Goal: Answer question/provide support

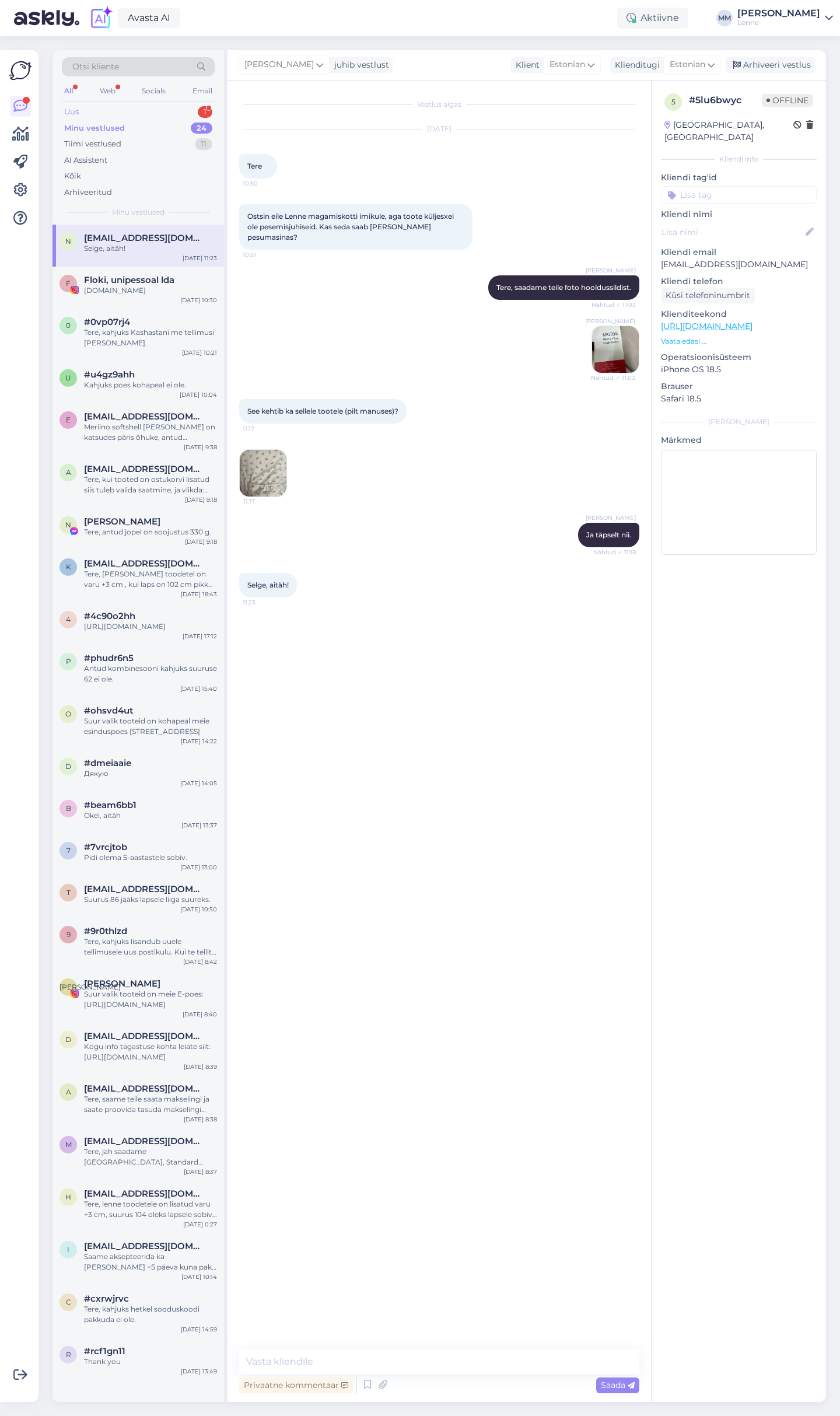
click at [131, 108] on div "Uus 1" at bounding box center [138, 113] width 152 height 17
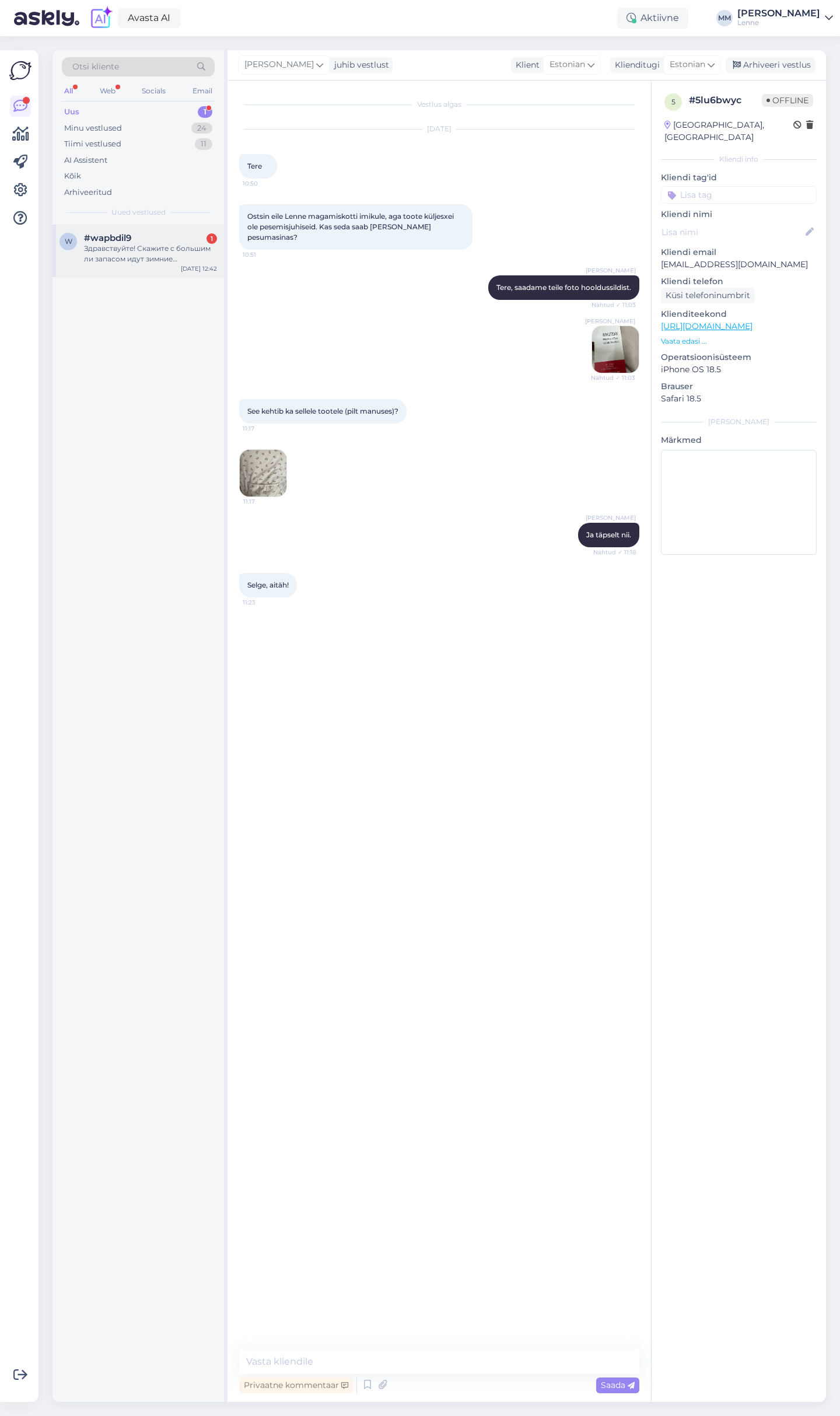
click at [145, 252] on div "Здравствуйте! Скажите с большим ли запасом идут зимние комбинезоны? Если ребено…" at bounding box center [151, 253] width 133 height 21
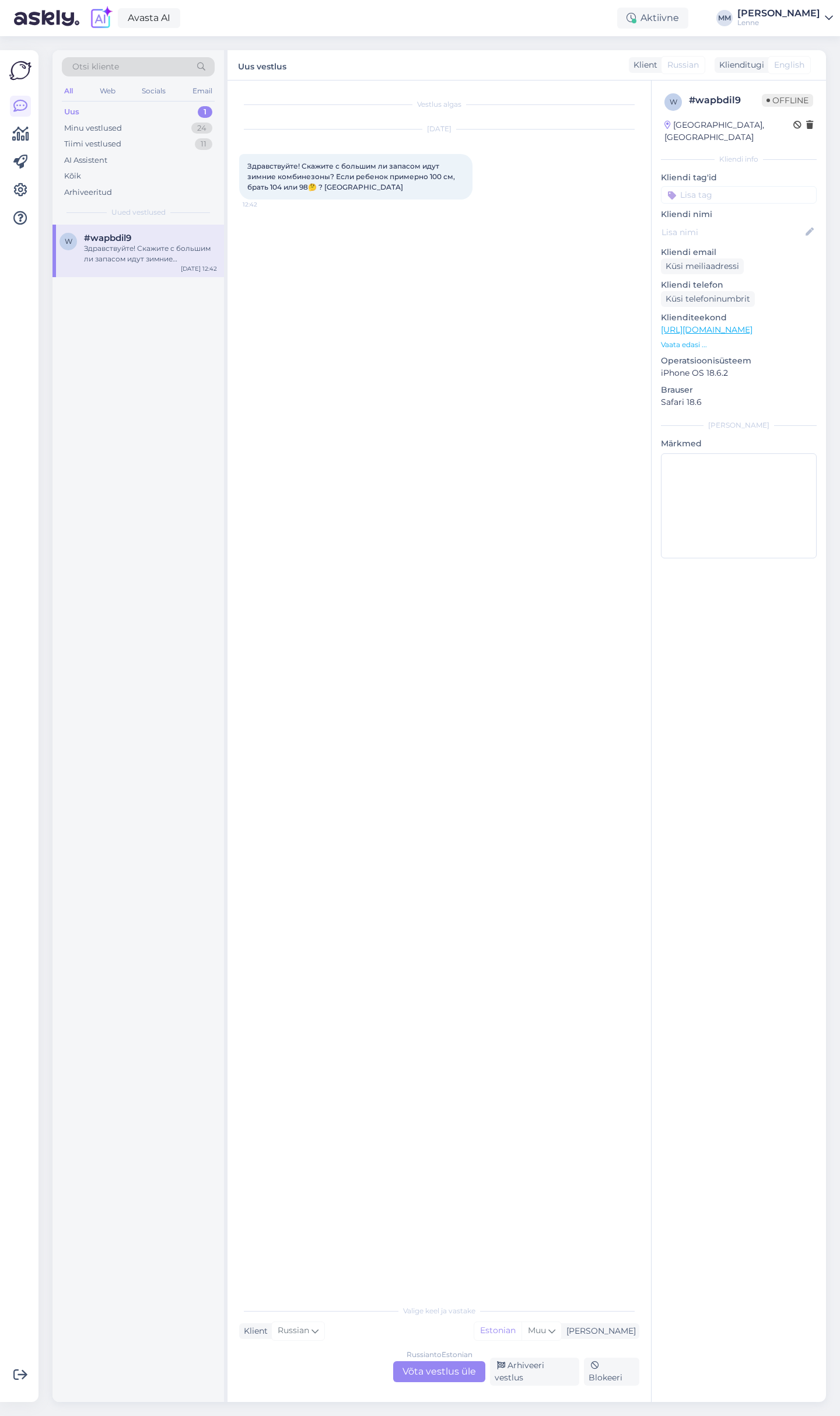
click at [420, 1368] on div "Russian to Estonian Võta vestlus üle" at bounding box center [439, 1371] width 92 height 21
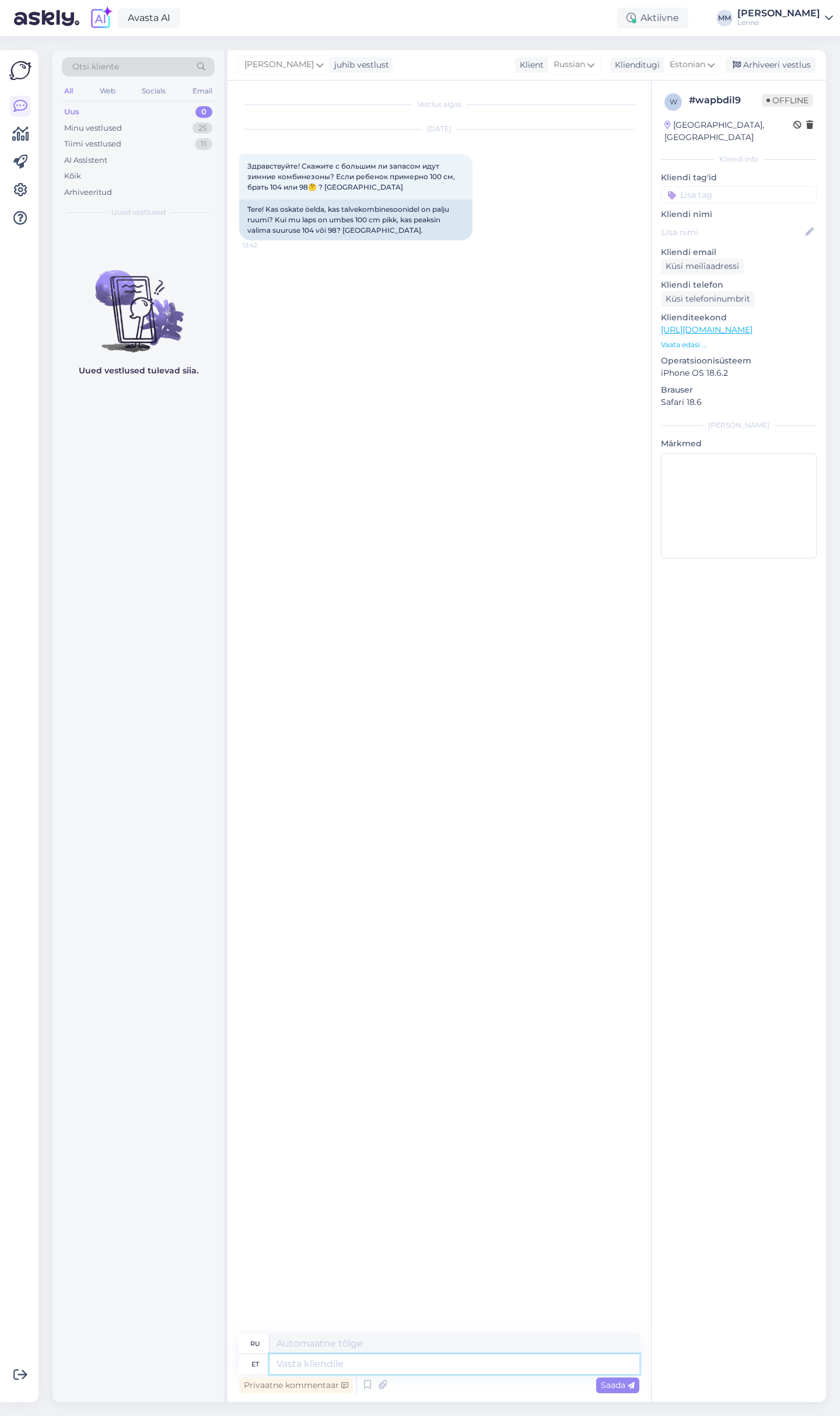
click at [367, 1373] on textarea at bounding box center [454, 1363] width 370 height 20
type textarea "Tere,"
type textarea "Привет,"
type textarea "Tere, suurustele o"
type textarea "Привет, размеры"
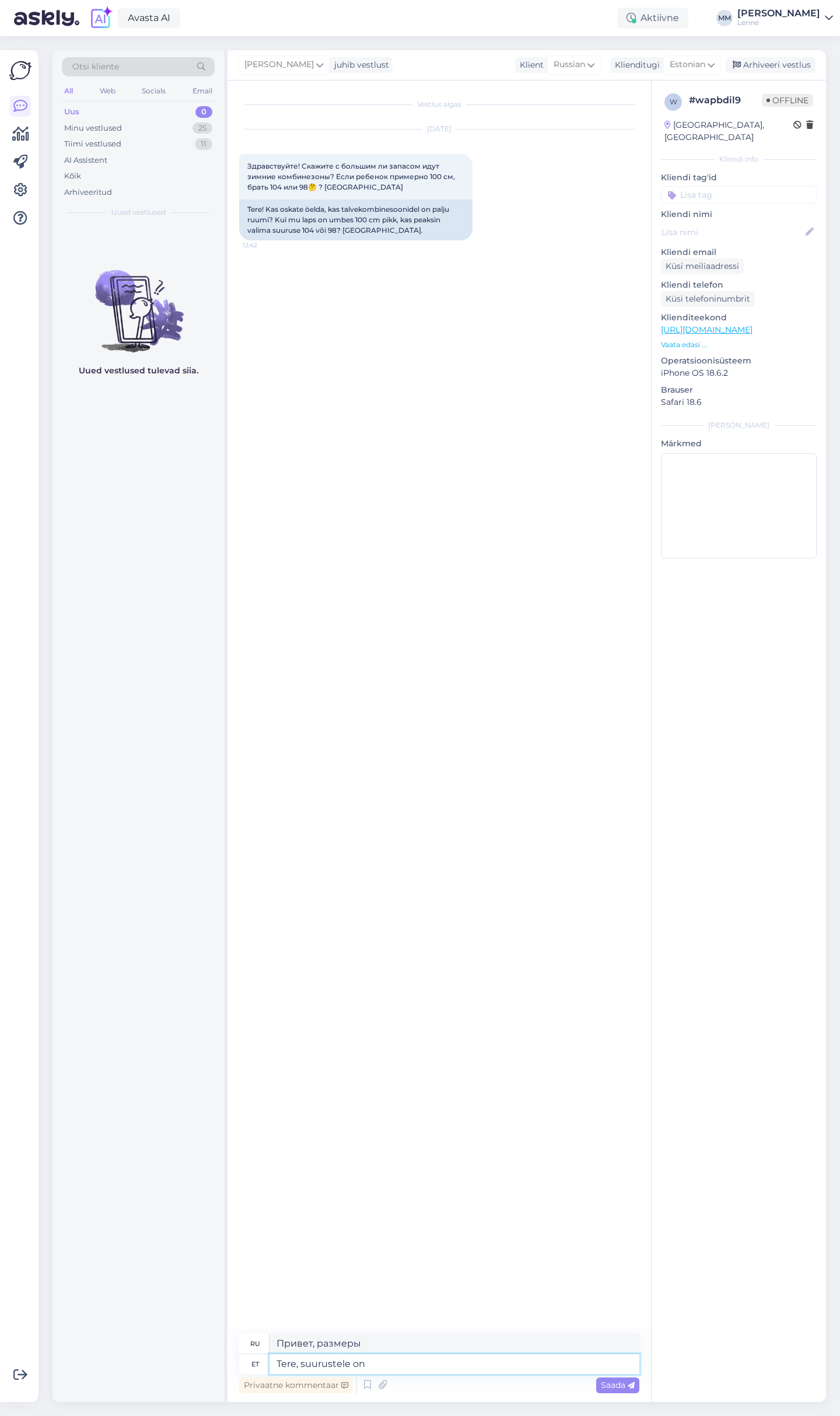
type textarea "Tere, suurustele on l"
type textarea "Здравствуйте, размеры"
type textarea "Tere, suurustele on lisatud va"
type textarea "Здравствуйте, размеры добавлены."
type textarea "Tere, suurustele on lisatud varu +"
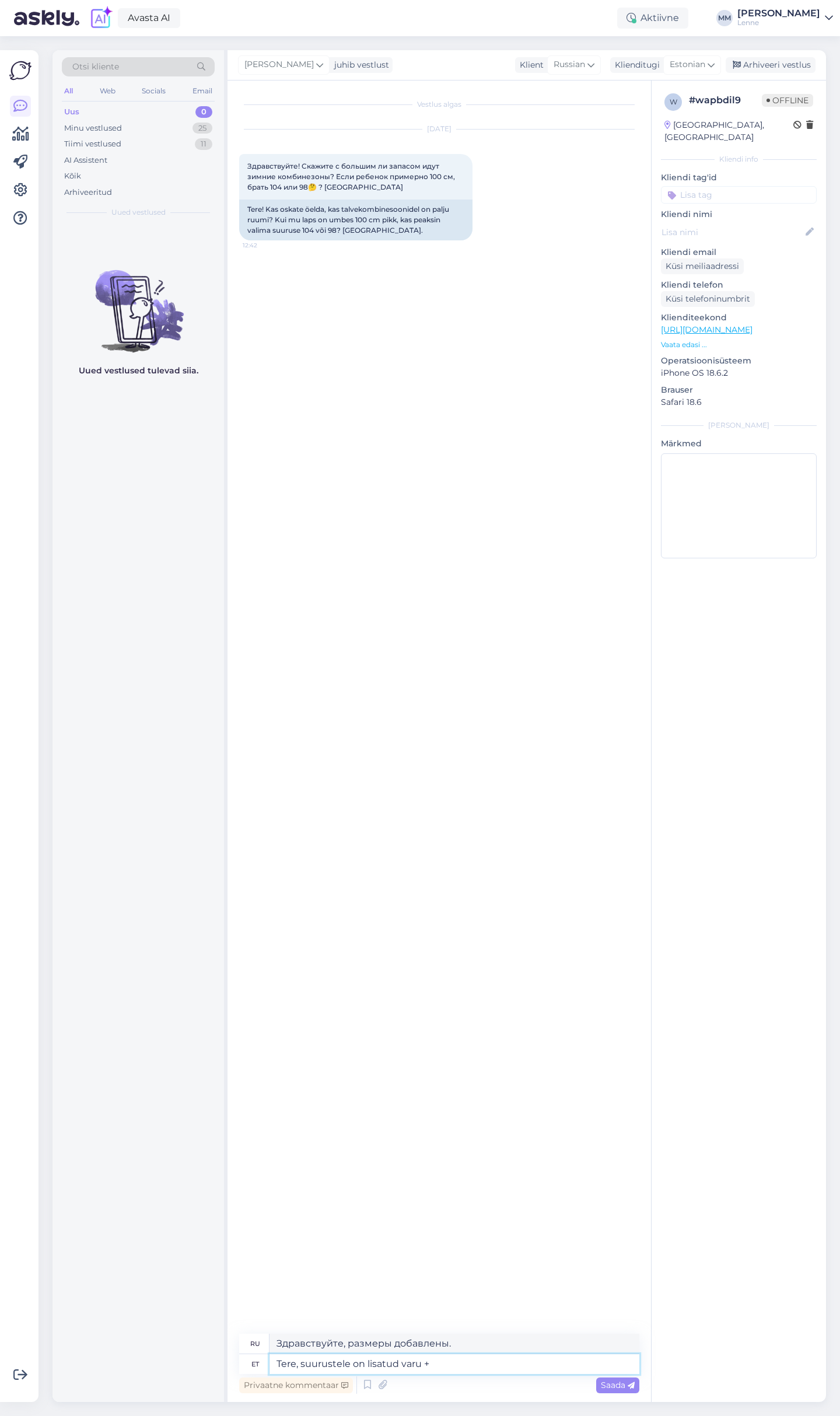
type textarea "Здравствуйте, к размерам добавлена ​​наценка."
type textarea "Tere, suurustele on lisatud varu +3"
type textarea "Здравствуйте, к размерам добавлен запас +3."
type textarea "Tere, suurustele on lisatud varu +3 cm"
type textarea "Здравствуйте, к размерам добавлен запас +3 см."
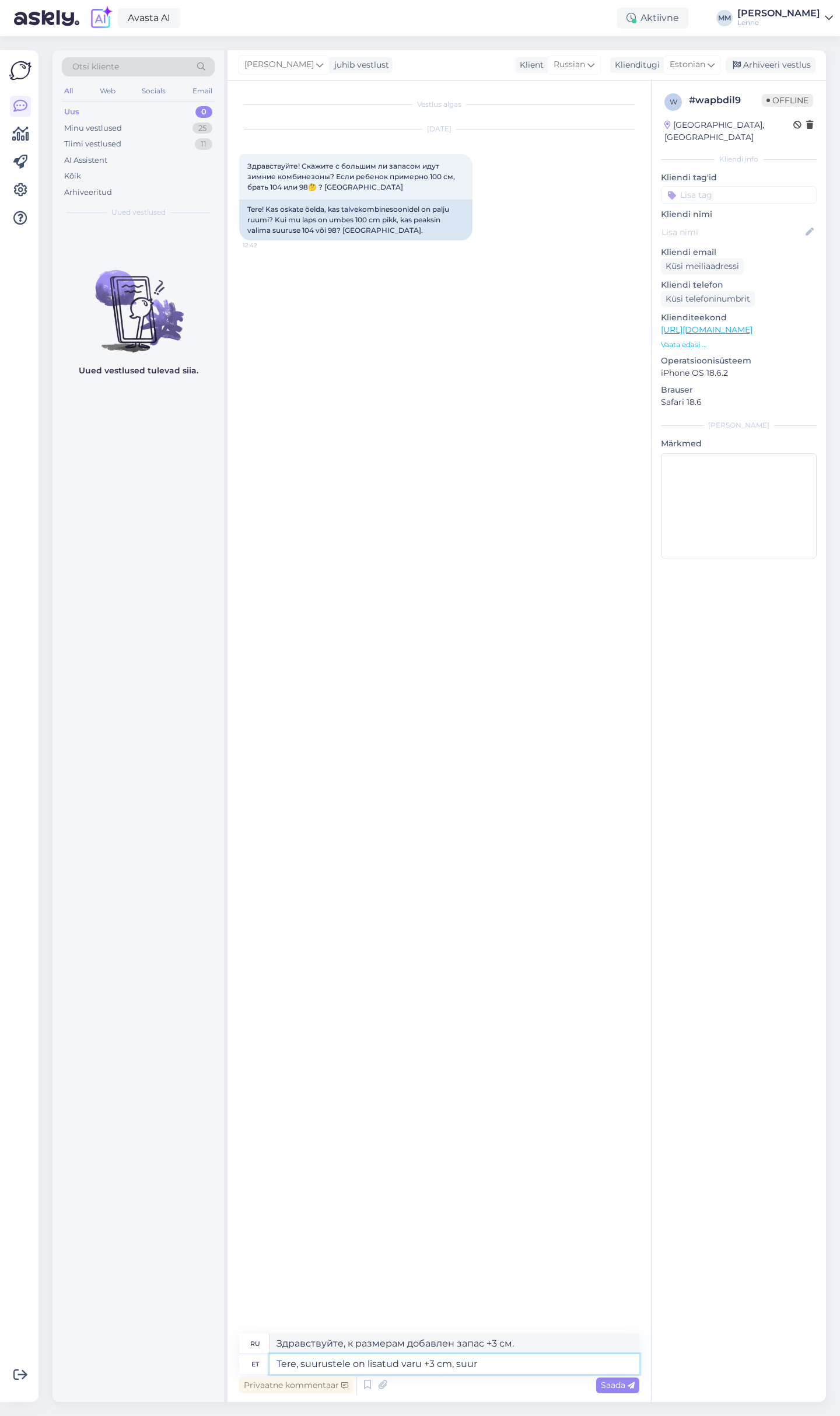
type textarea "Tere, suurustele on lisatud varu +3 cm, suuru"
type textarea "Здравствуйте, размеры имеют запас +3 см, пожалуйста."
type textarea "Tere, suurustele on lisatud varu +3 cm, suurus"
type textarea "Здравствуйте, размеры имеют запас +3 см, размер"
type textarea "Tere, suurustele on lisatud varu +3 cm, suurus 98"
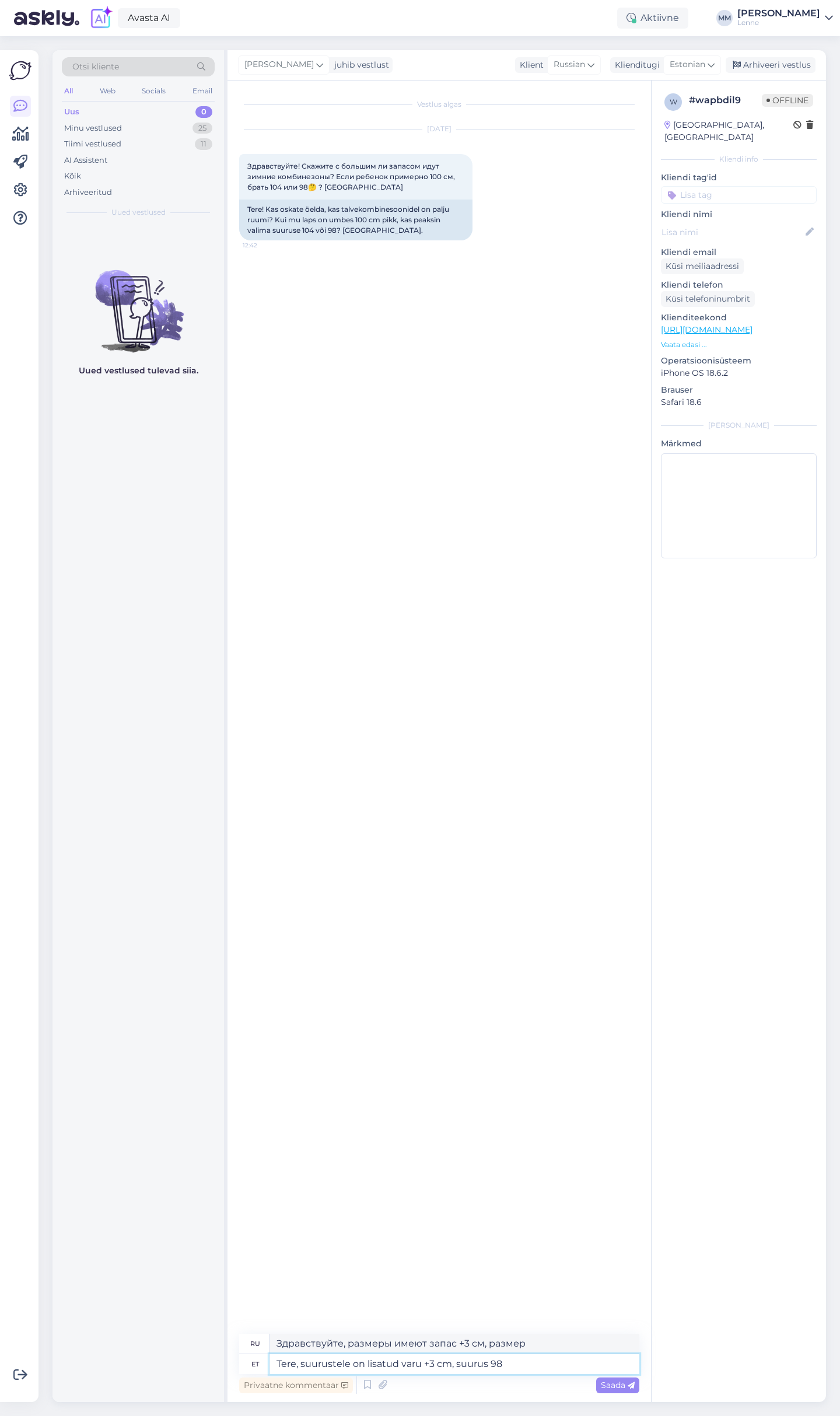
type textarea "Здравствуйте, размеры имеют запас +3 см, размер 98"
type textarea "Tere, suurustele on lisatud varu +3 cm, suurus 98 oleks"
type textarea "Здравствуйте, к размерам добавлен запас +3 см, размер 98 будет"
type textarea "Tere, suurustele on lisatud varu +3 cm, suurus 98 oleks hetkel"
type textarea "Здравствуйте, к размерам добавлен запас +3 см, на данный момент размер 98 будет"
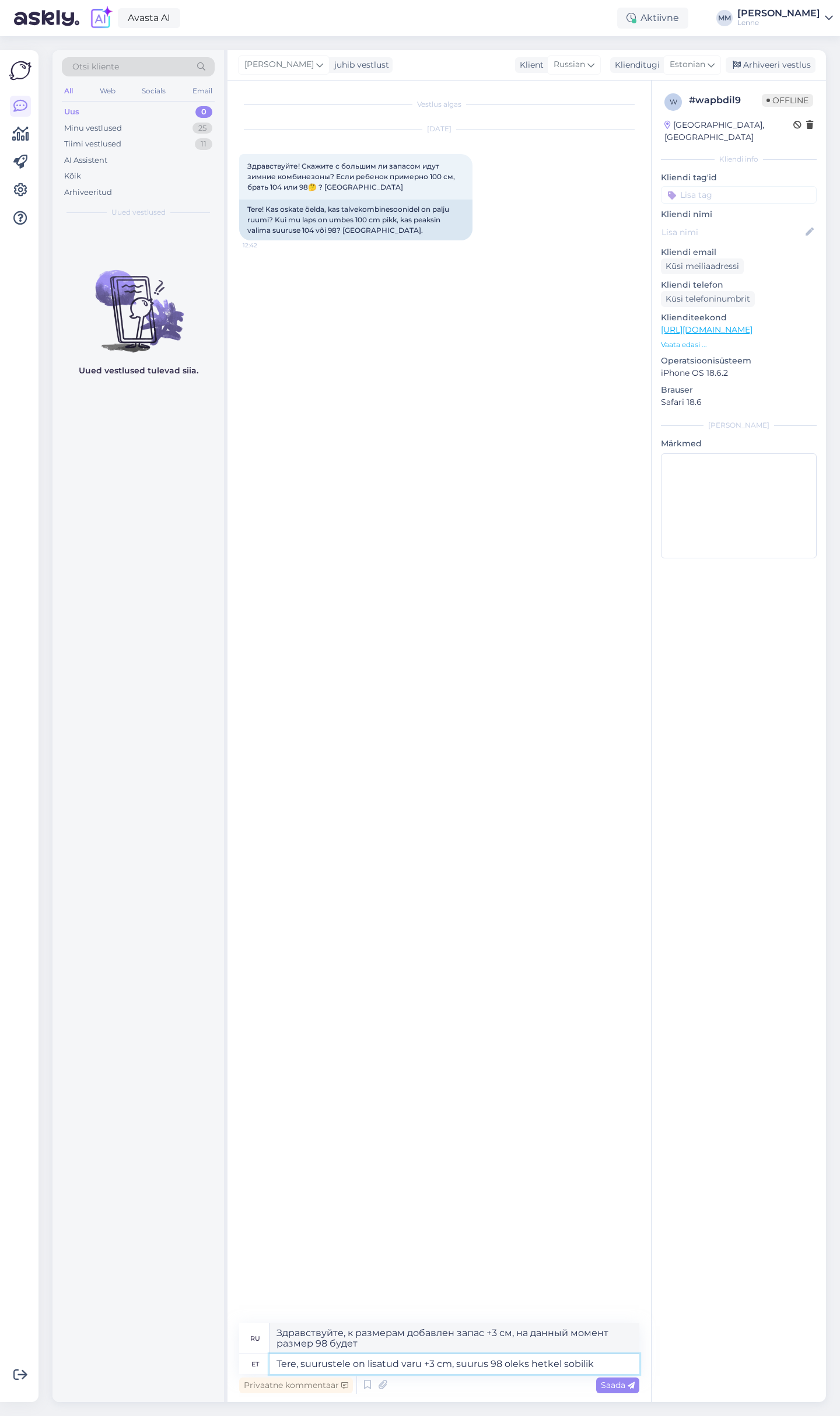
type textarea "Tere, suurustele on lisatud varu +3 cm, suurus 98 oleks hetkel sobilik."
type textarea "Здравствуйте, к размерам добавлен запас +3 см, на данный момент подойдет 98 раз…"
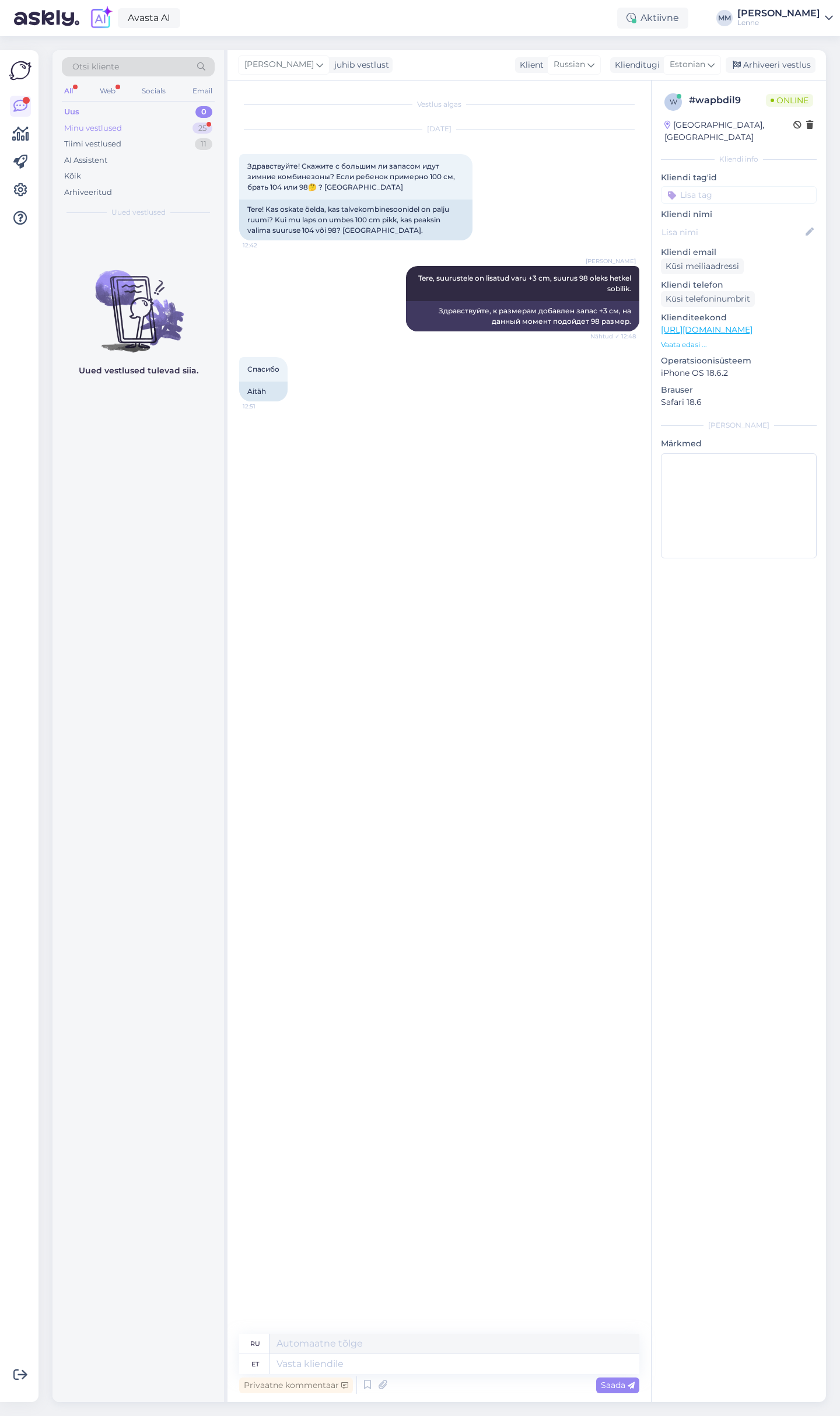
click at [132, 125] on div "Minu vestlused 25" at bounding box center [138, 128] width 152 height 17
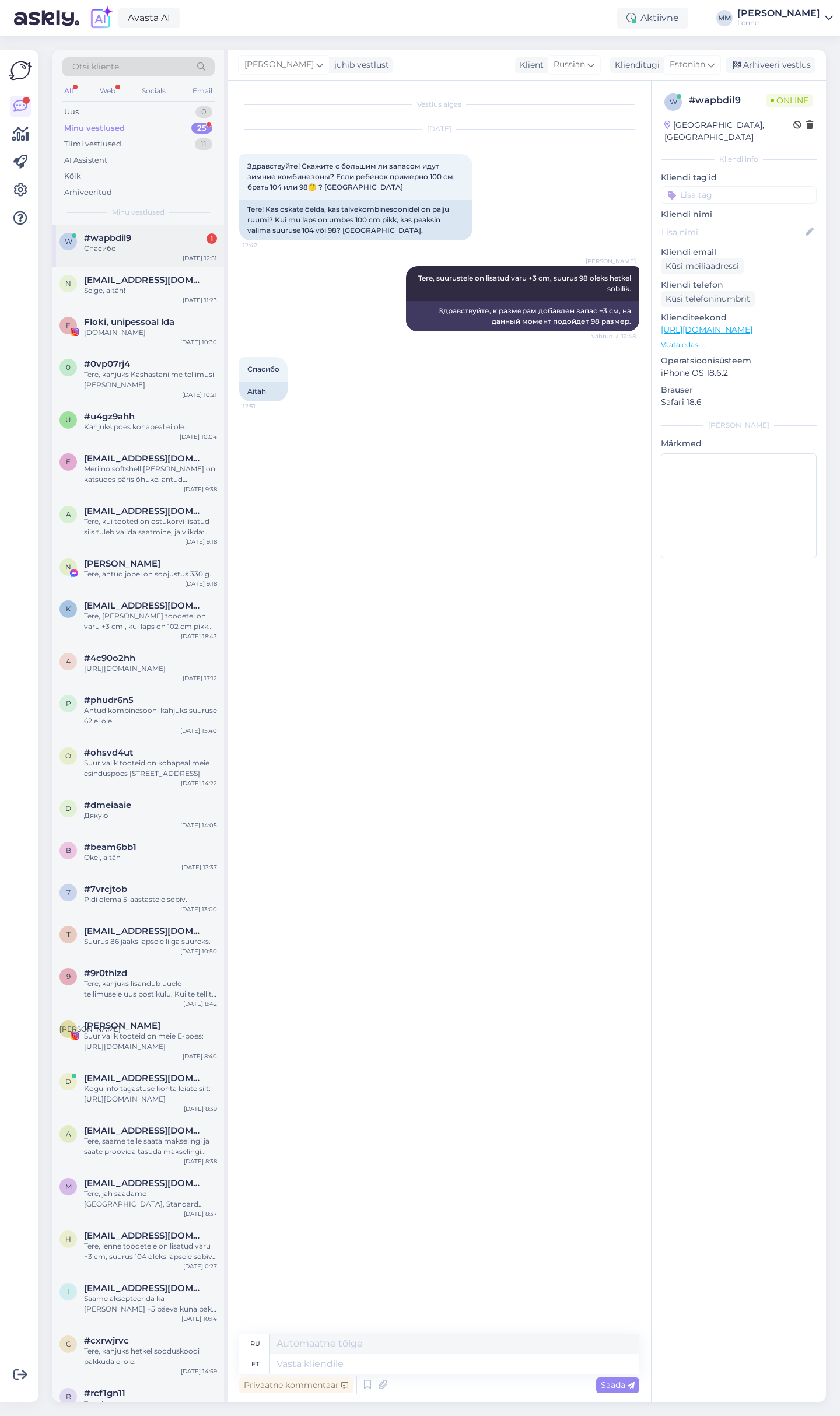
click at [142, 243] on div "Спасибо" at bounding box center [151, 248] width 133 height 11
